Goal: Transaction & Acquisition: Purchase product/service

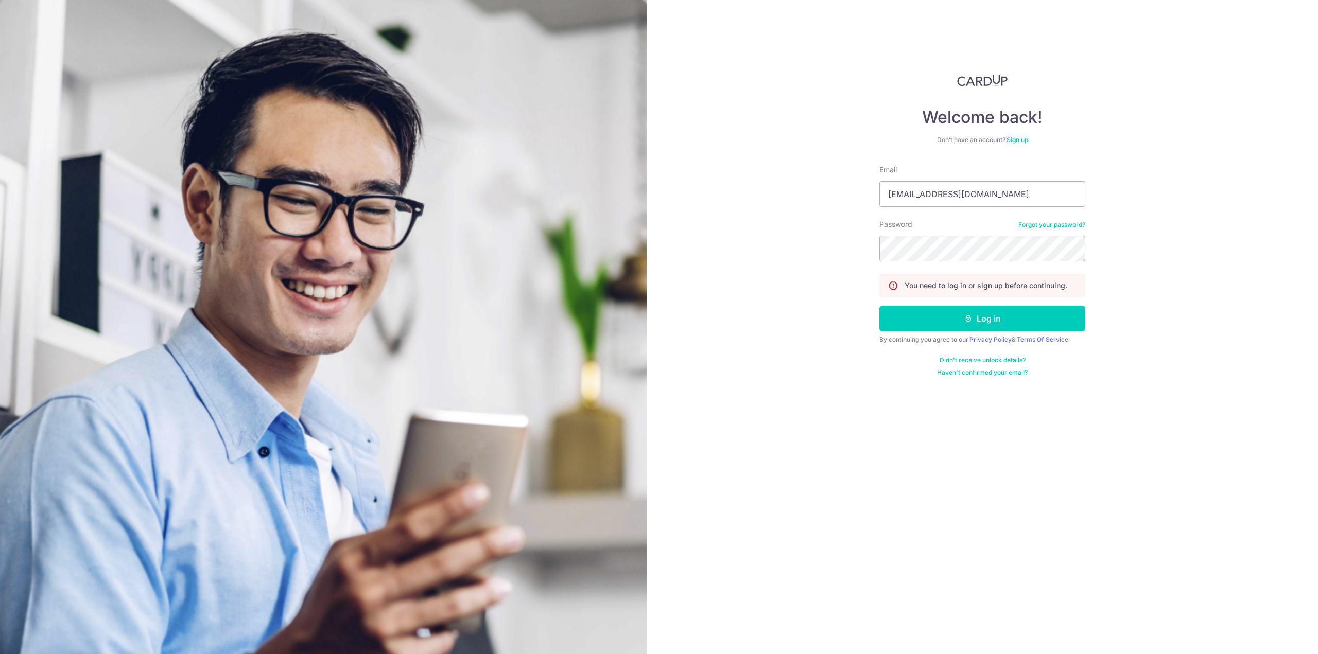
type input "[EMAIL_ADDRESS][DOMAIN_NAME]"
click at [951, 317] on button "Log in" at bounding box center [982, 319] width 206 height 26
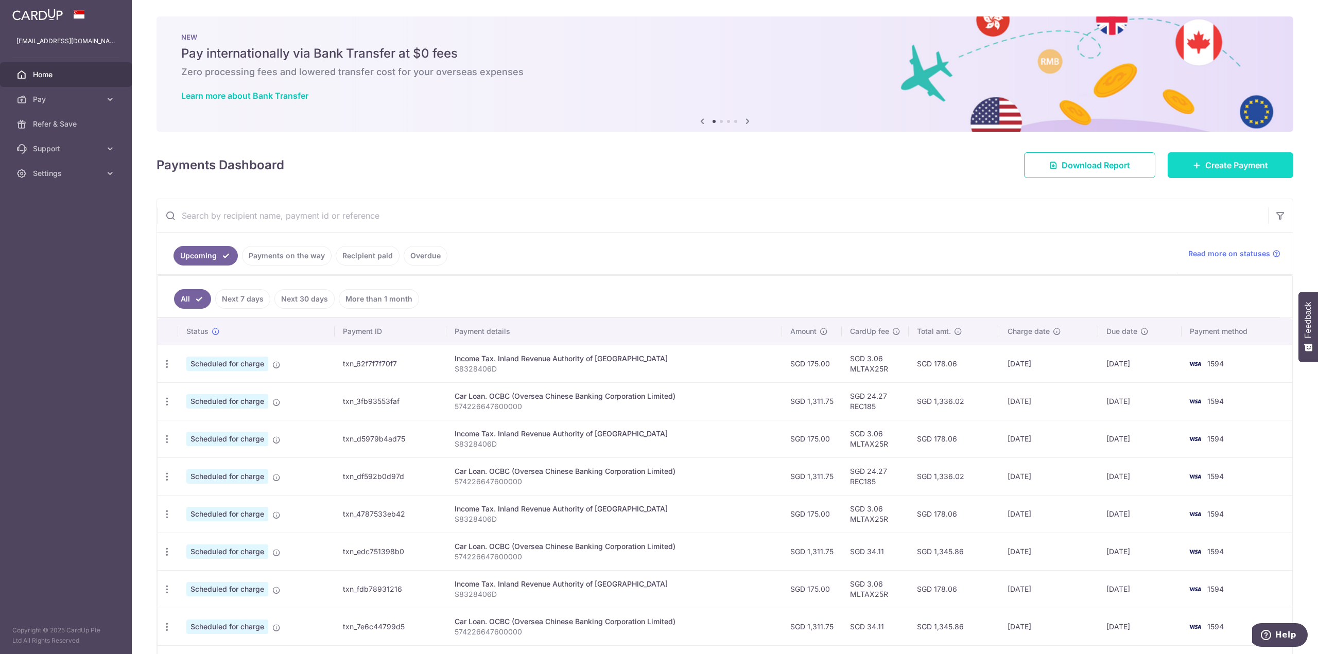
click at [1190, 174] on link "Create Payment" at bounding box center [1230, 165] width 126 height 26
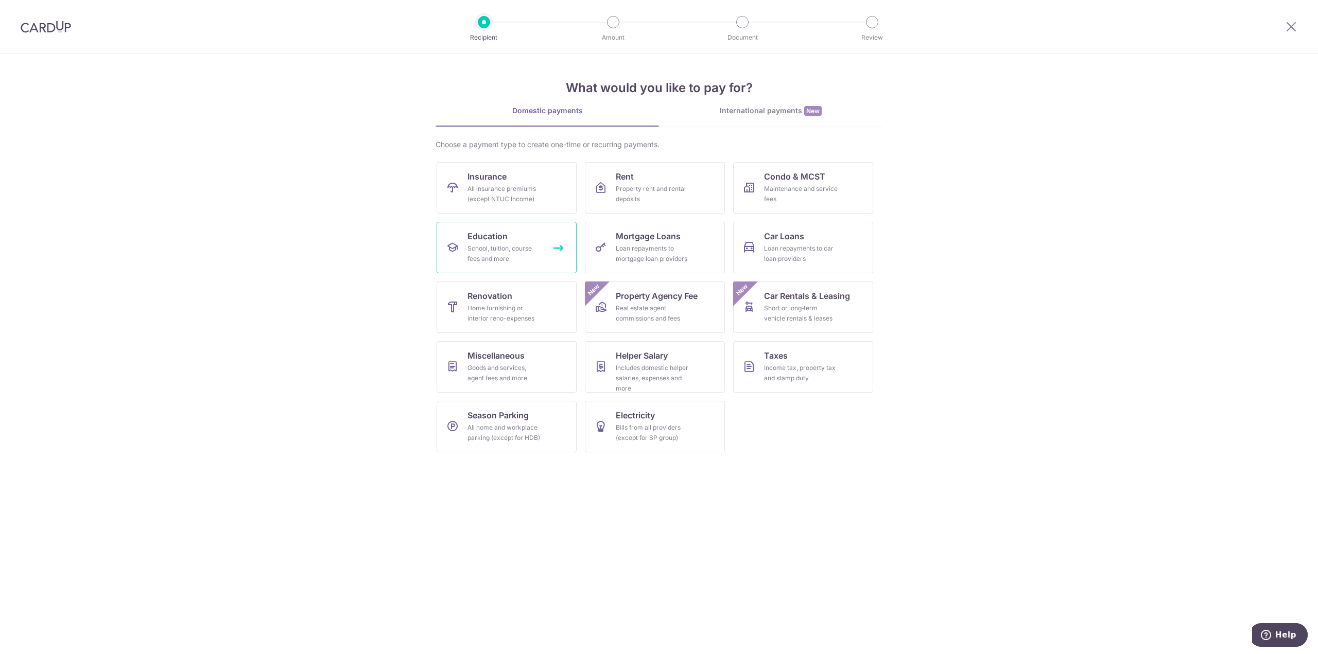
click at [512, 247] on div "School, tuition, course fees and more" at bounding box center [504, 253] width 74 height 21
click at [780, 196] on div "Maintenance and service fees" at bounding box center [801, 194] width 74 height 21
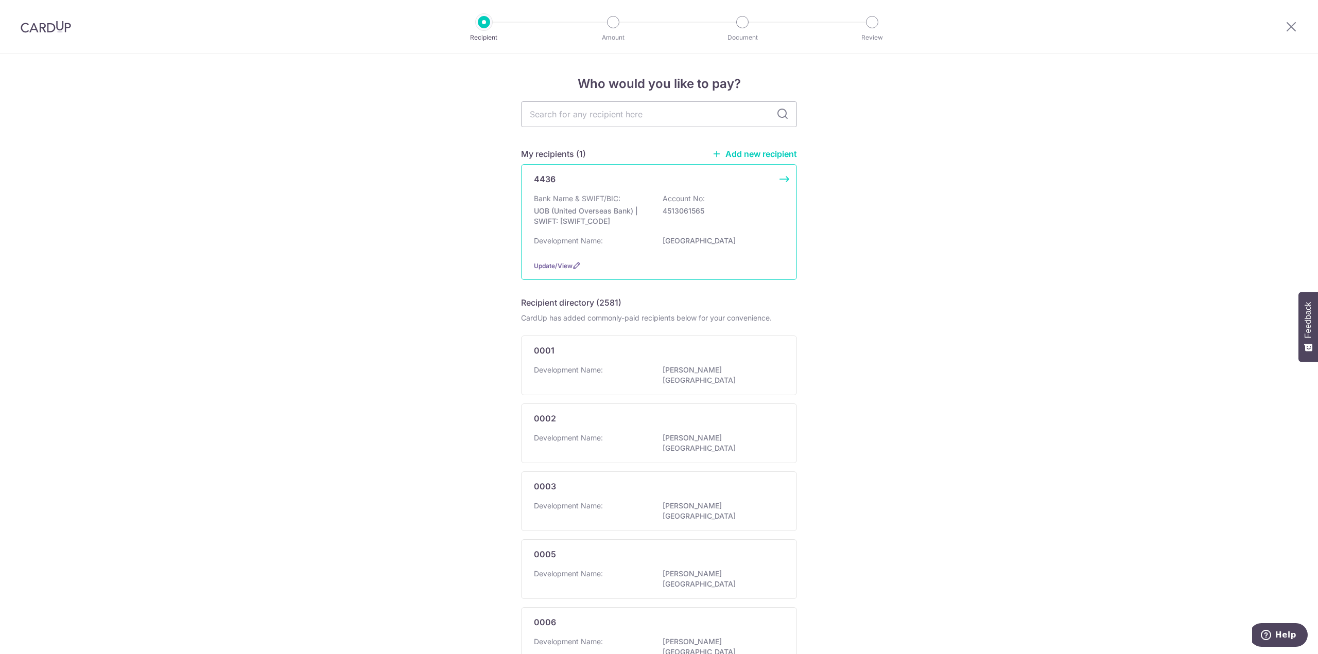
click at [573, 230] on div "Bank Name & SWIFT/BIC: UOB (United Overseas Bank) | SWIFT: UOVBSGSGXXX Account …" at bounding box center [659, 213] width 250 height 38
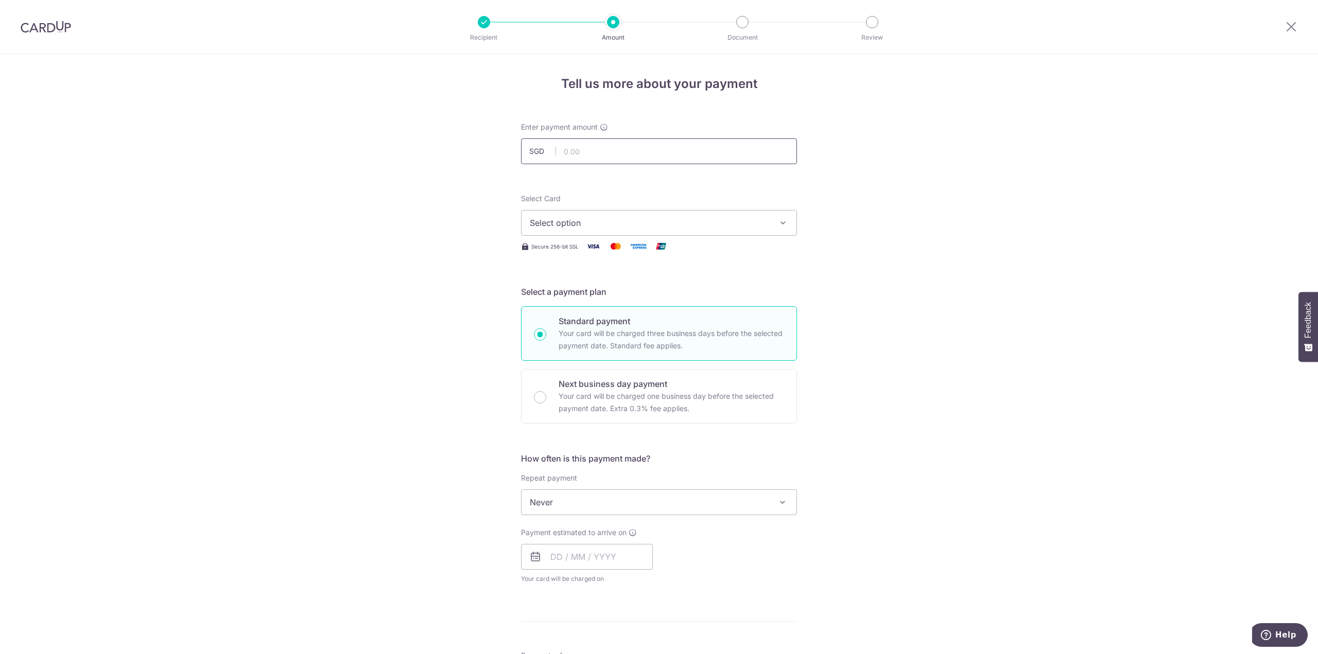
click at [567, 158] on input "text" at bounding box center [659, 151] width 276 height 26
type input "922.14"
click at [610, 224] on span "Select option" at bounding box center [650, 223] width 240 height 12
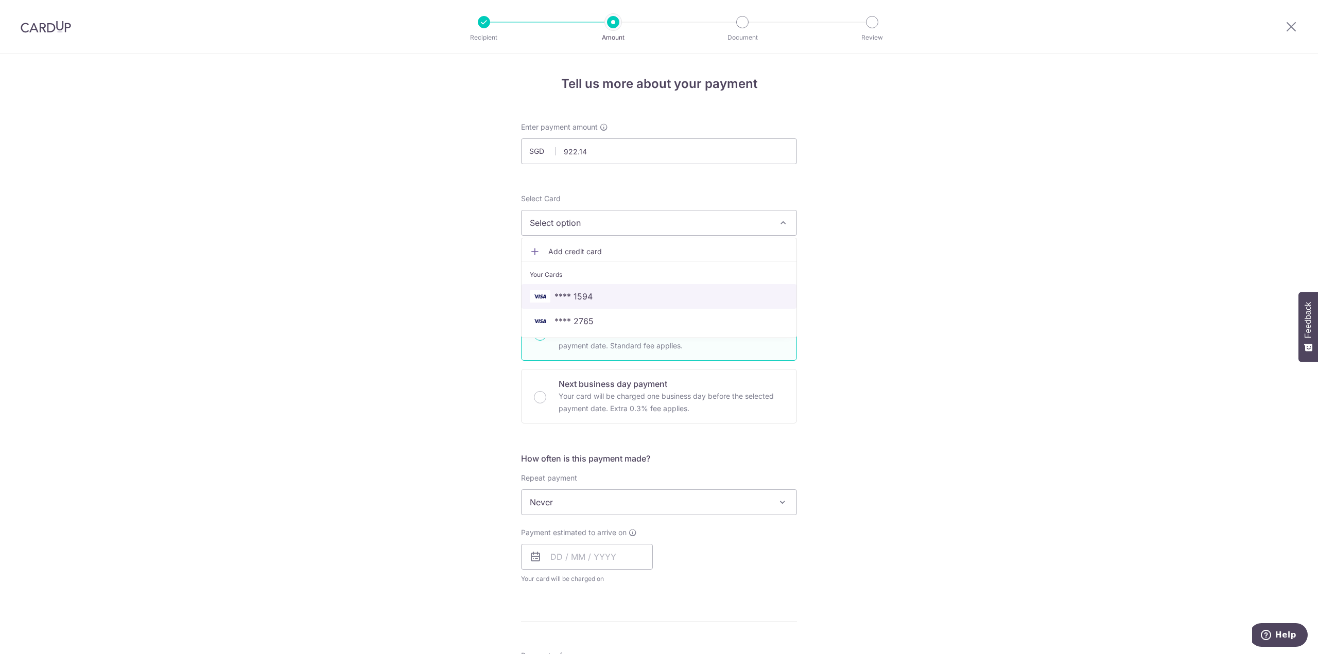
click at [606, 292] on span "**** 1594" at bounding box center [659, 296] width 258 height 12
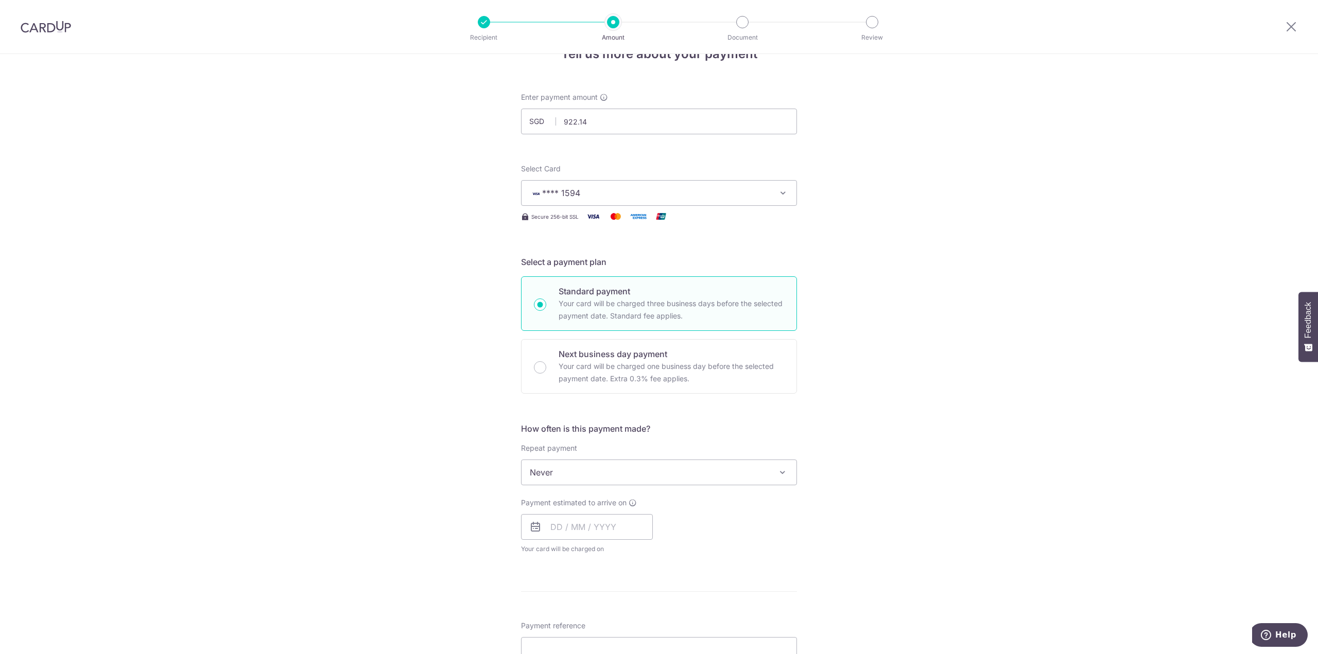
scroll to position [51, 0]
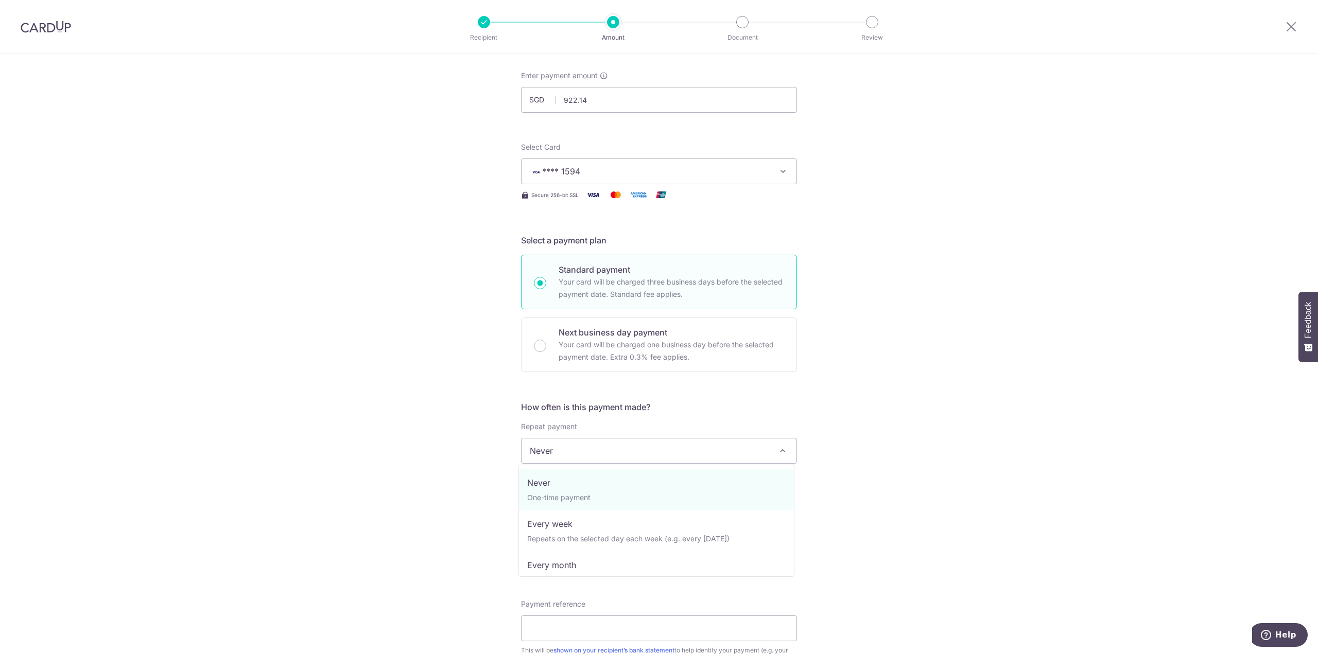
click at [538, 454] on span "Never" at bounding box center [658, 450] width 275 height 25
click at [447, 445] on div "Tell us more about your payment Enter payment amount SGD 922.14 922.14 Select C…" at bounding box center [659, 468] width 1318 height 931
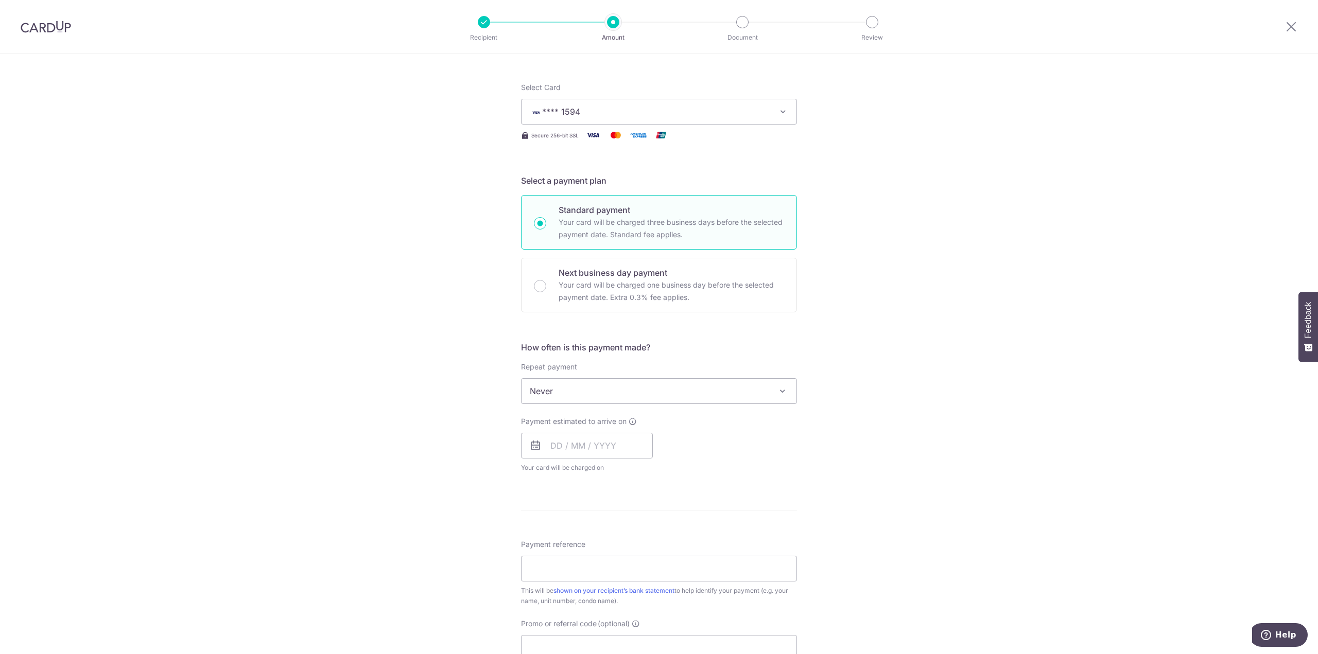
scroll to position [206, 0]
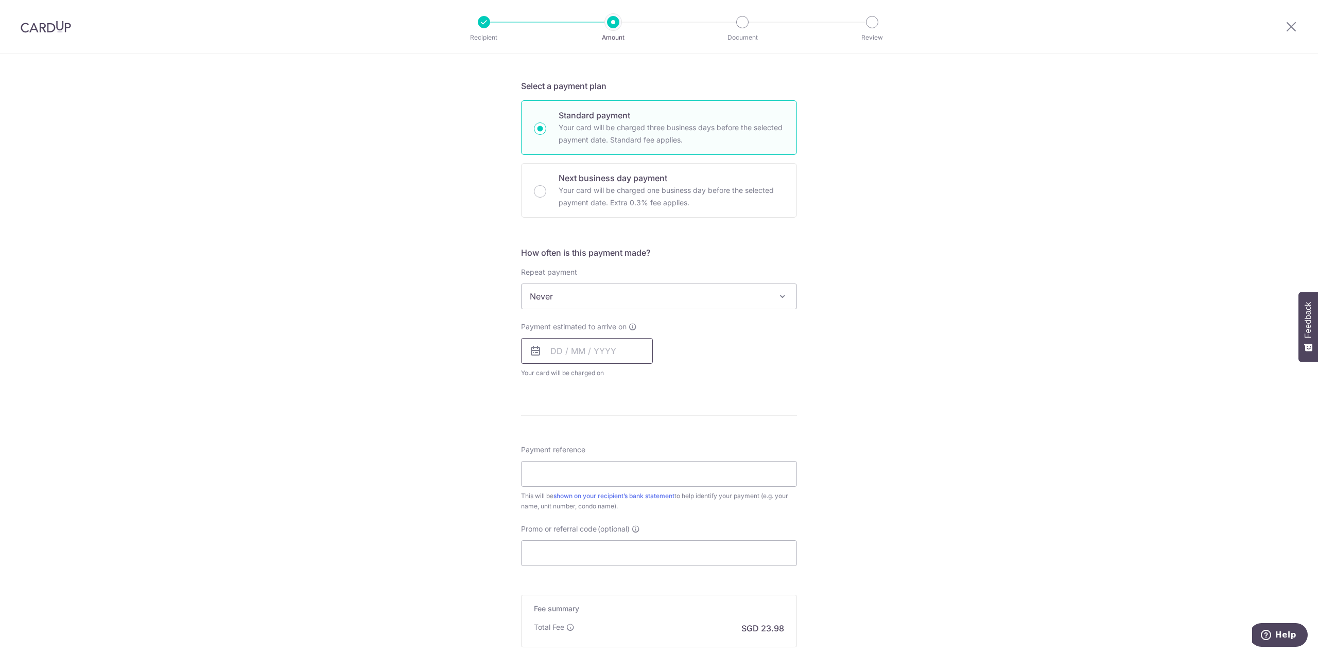
click at [582, 338] on input "text" at bounding box center [587, 351] width 132 height 26
click at [601, 441] on link "10" at bounding box center [603, 444] width 16 height 16
type input "10/09/2025"
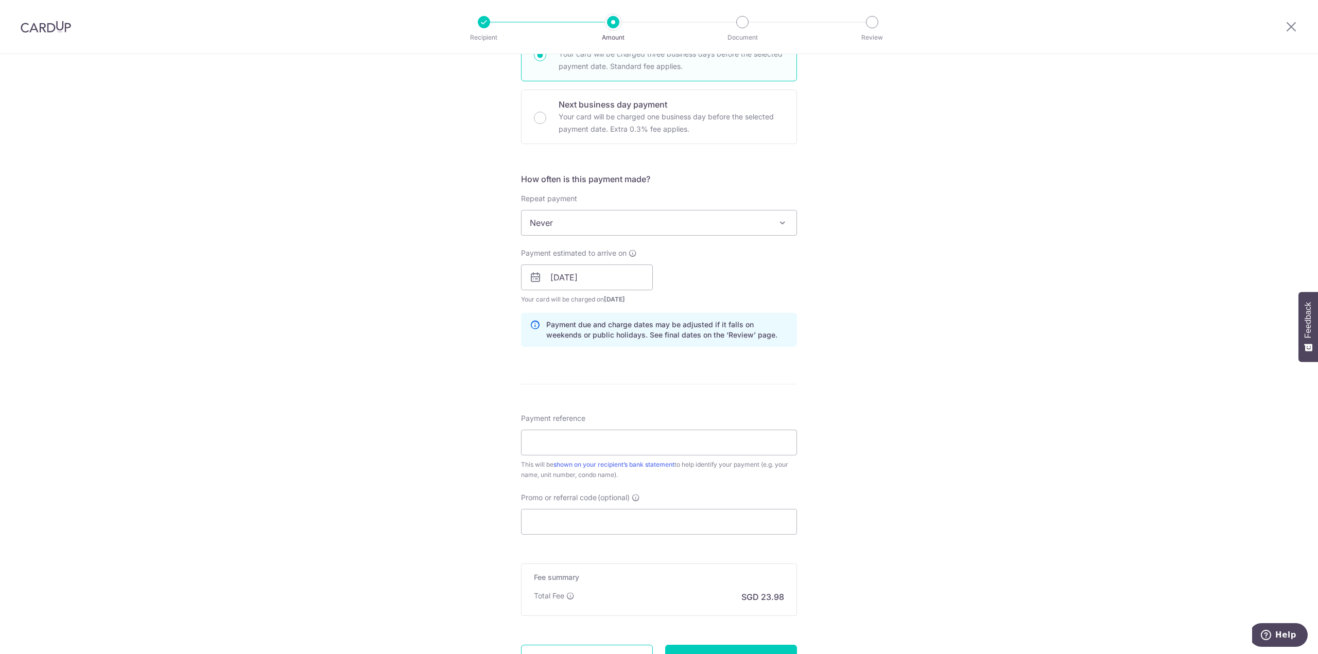
scroll to position [360, 0]
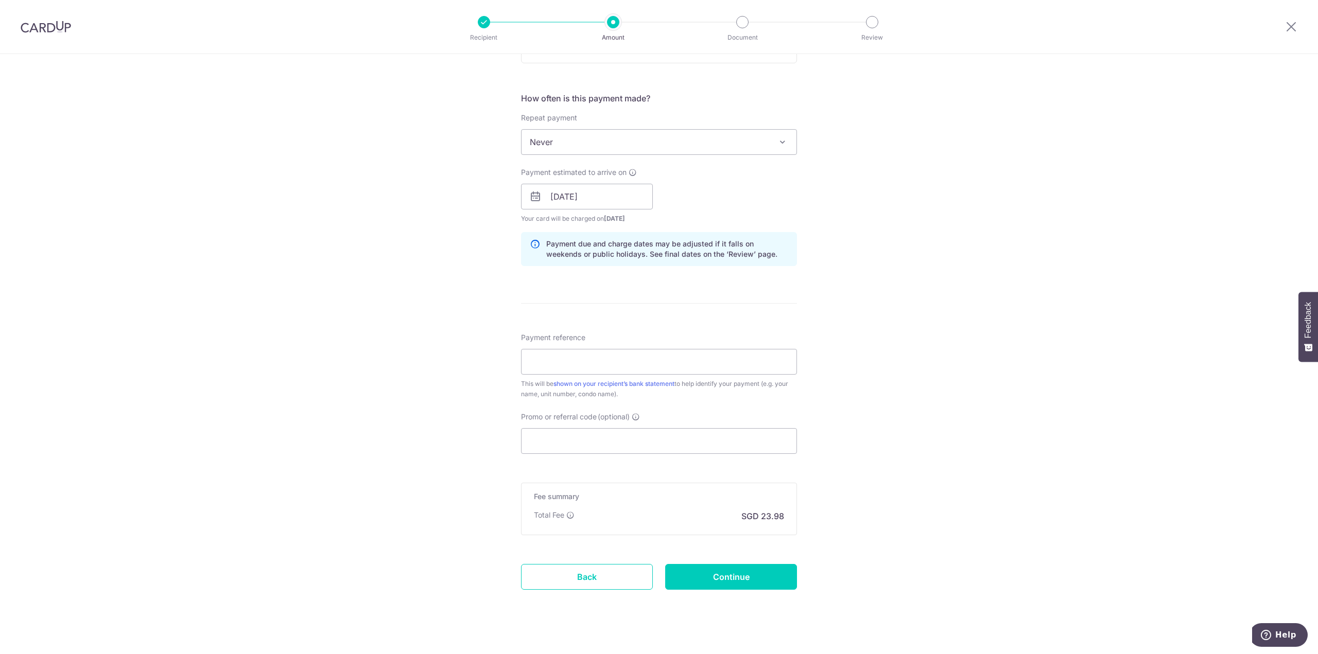
click at [537, 375] on div "Payment reference This will be shown on your recipient’s bank statement to help…" at bounding box center [659, 365] width 276 height 67
click at [537, 368] on input "Payment reference" at bounding box center [659, 362] width 276 height 26
type input "Blk 60 Unit 07 20"
click at [539, 438] on input "Promo or referral code (optional)" at bounding box center [659, 441] width 276 height 26
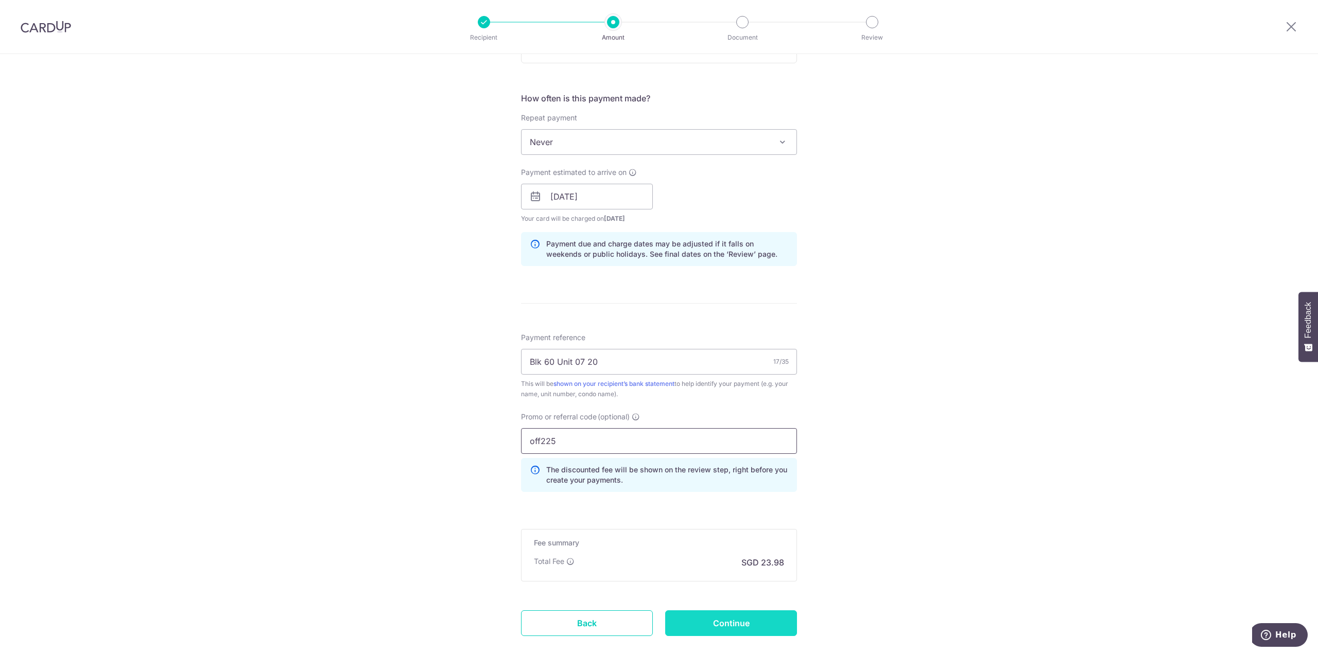
type input "off225"
click at [724, 618] on input "Continue" at bounding box center [731, 623] width 132 height 26
type input "Create Schedule"
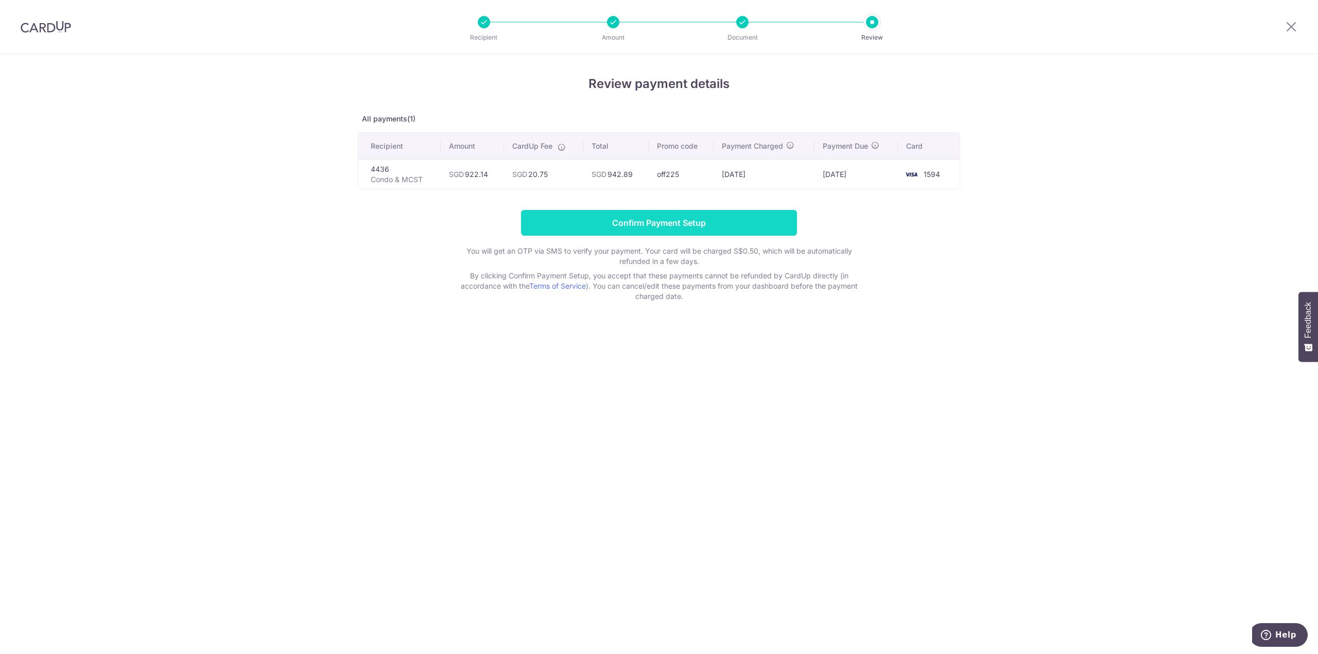
click at [537, 226] on input "Confirm Payment Setup" at bounding box center [659, 223] width 276 height 26
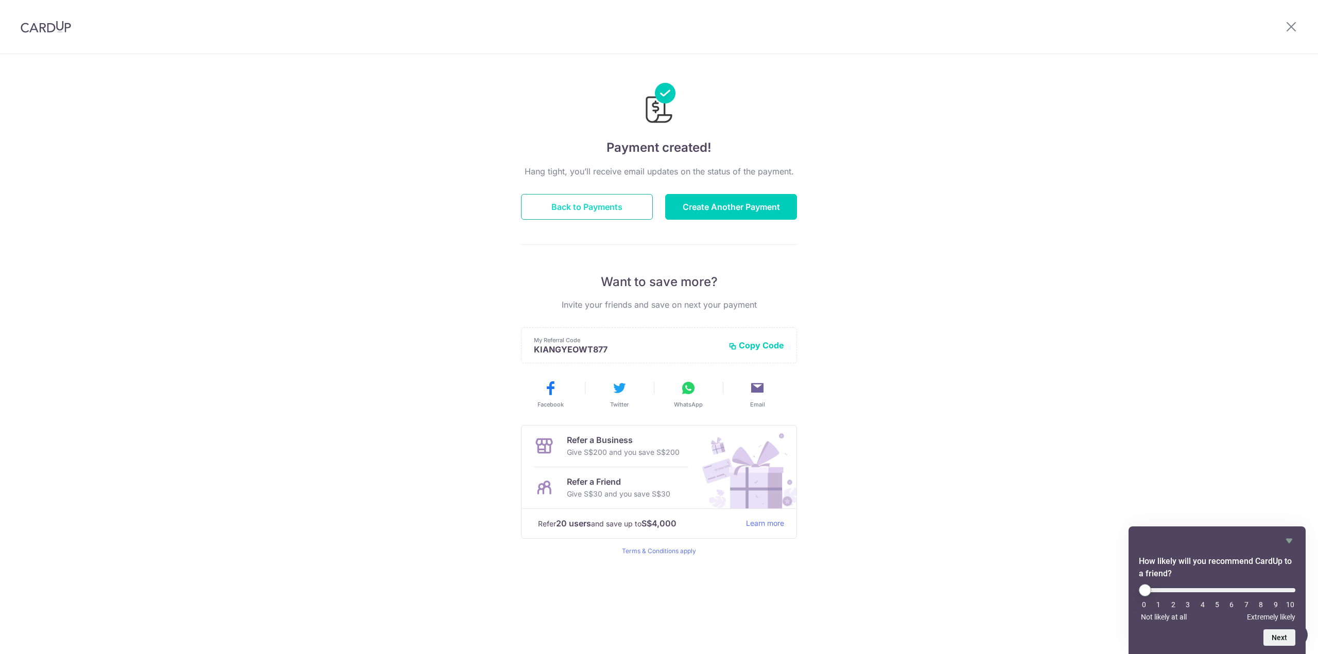
click at [570, 203] on button "Back to Payments" at bounding box center [587, 207] width 132 height 26
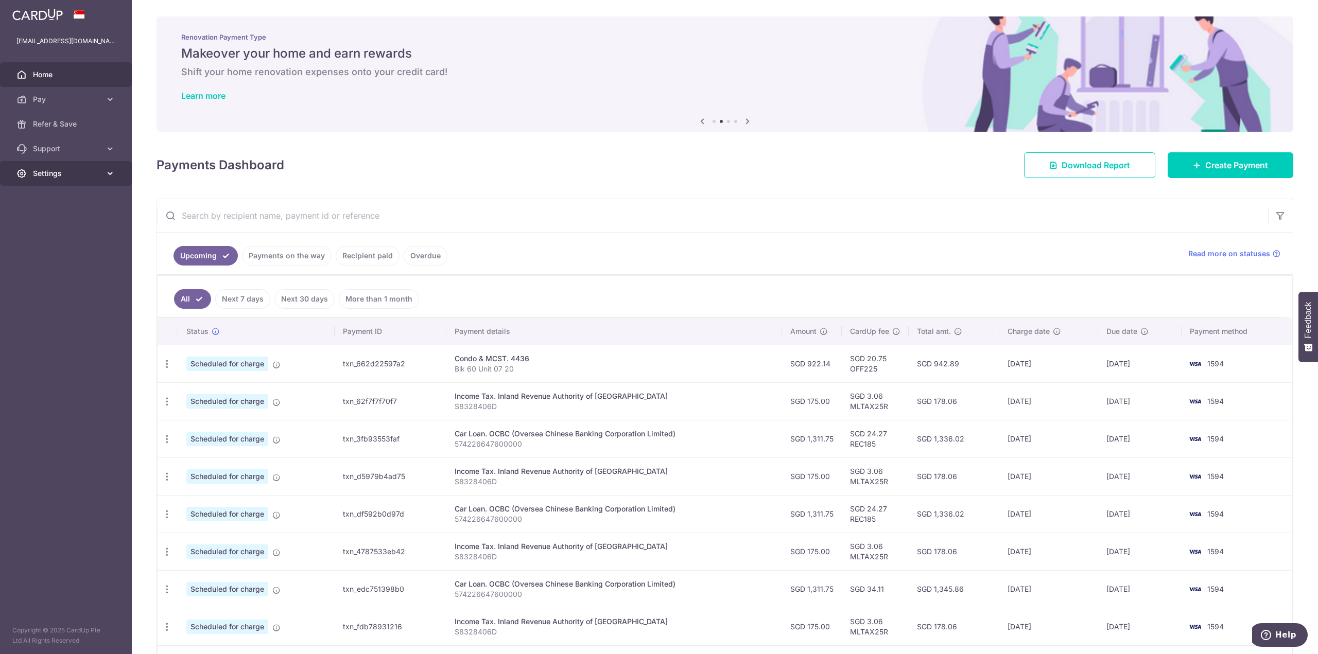
click at [75, 178] on span "Settings" at bounding box center [67, 173] width 68 height 10
click at [66, 220] on span "Logout" at bounding box center [67, 223] width 68 height 10
